Goal: Information Seeking & Learning: Learn about a topic

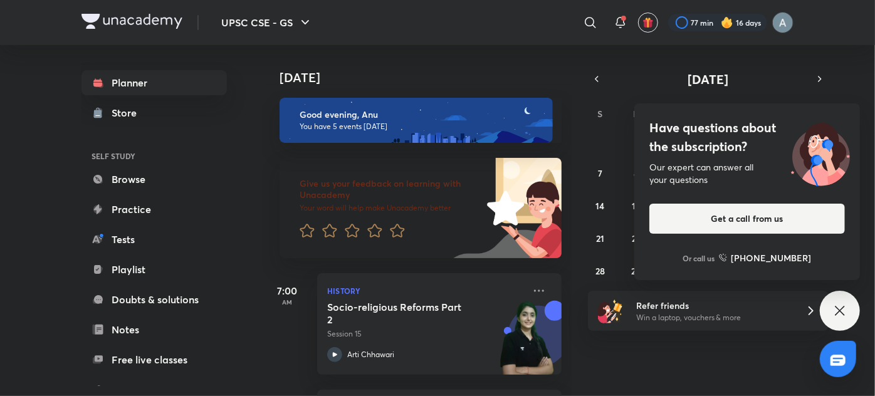
click at [847, 304] on icon at bounding box center [839, 310] width 15 height 15
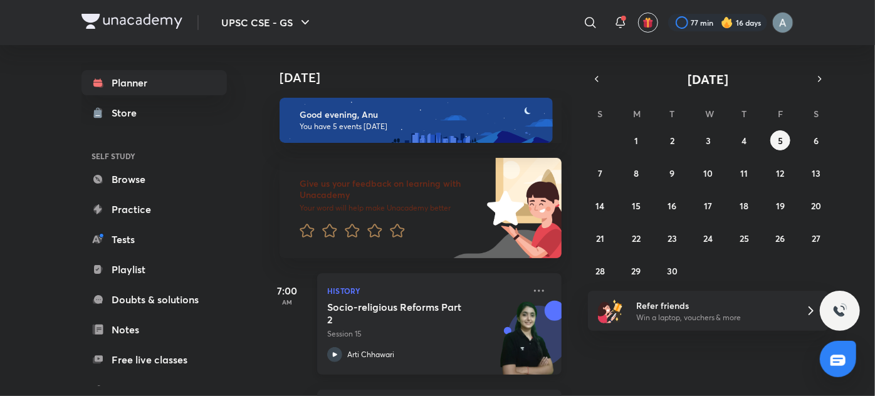
click at [385, 318] on h5 "Socio-religious Reforms Part 2" at bounding box center [405, 313] width 156 height 25
